Goal: Information Seeking & Learning: Learn about a topic

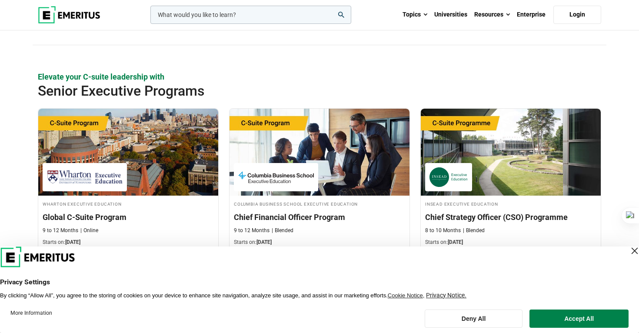
scroll to position [312, 0]
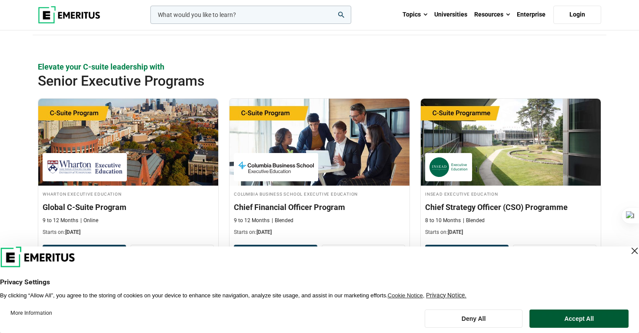
click at [567, 319] on button "Accept All" at bounding box center [578, 318] width 99 height 18
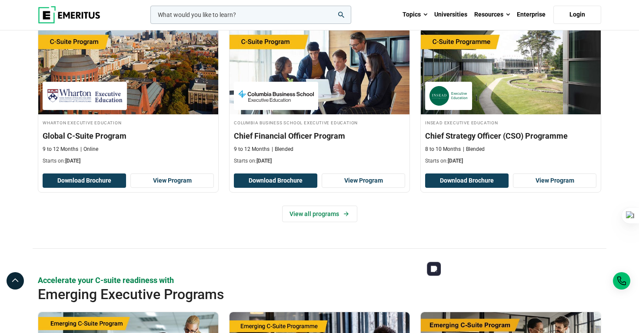
scroll to position [366, 0]
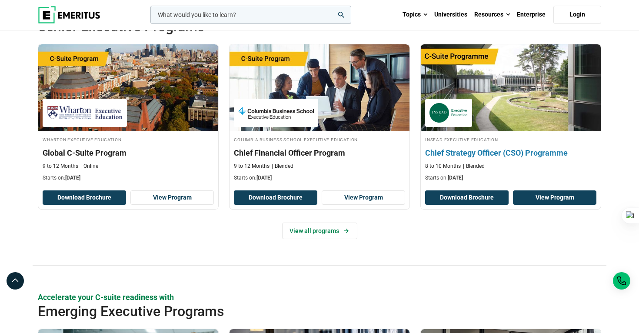
click at [542, 190] on link "View Program" at bounding box center [554, 197] width 83 height 15
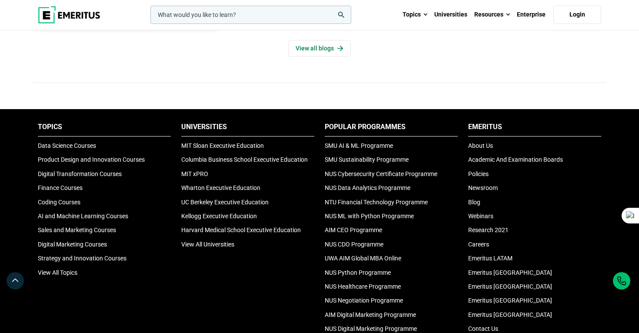
scroll to position [2861, 0]
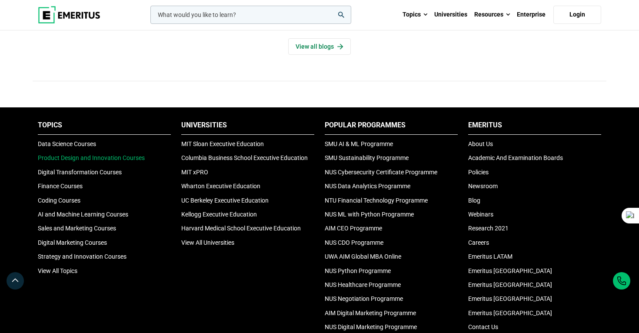
click at [132, 154] on link "Product Design and Innovation Courses" at bounding box center [91, 157] width 107 height 7
